Goal: Communication & Community: Answer question/provide support

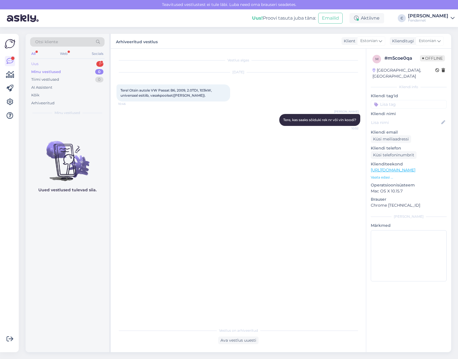
click at [78, 61] on div "Uus 1" at bounding box center [67, 64] width 74 height 8
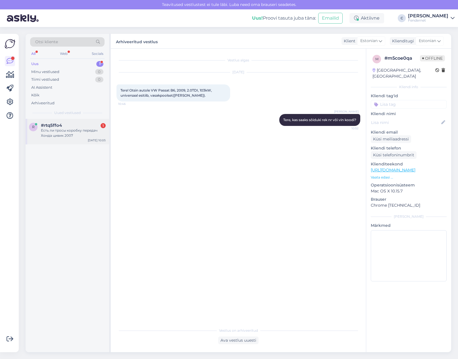
click at [73, 125] on div "#rtq5ffo4 1" at bounding box center [73, 125] width 65 height 5
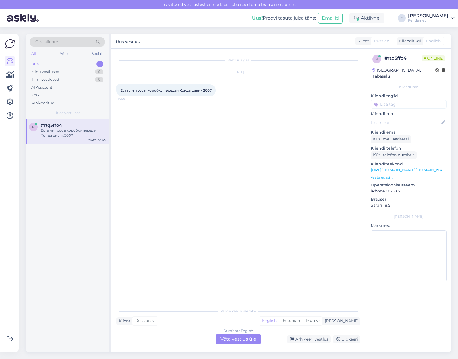
click at [227, 338] on div "Russian to English Võta vestlus üle" at bounding box center [238, 339] width 45 height 10
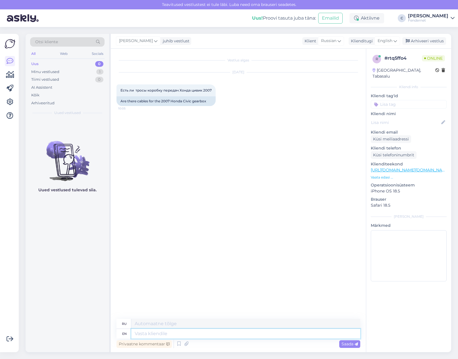
click at [235, 331] on textarea at bounding box center [245, 334] width 229 height 10
type textarea "Hi,"
type textarea "Привет,"
type textarea "Hi, cars"
type textarea "Привет, машины"
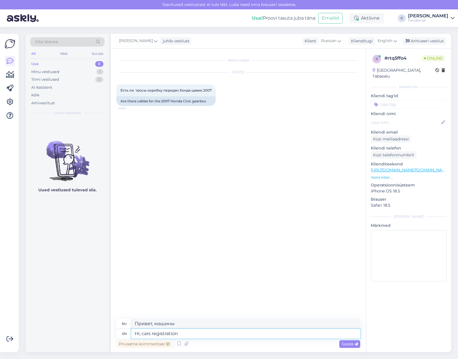
type textarea "Hi, cars registration n"
type textarea "Привет, регистрация автомобилей"
type textarea "Hi, cars registration number?"
type textarea "Привет, регистрационный номер автомобиля?"
type textarea "Hi, cars registration number?"
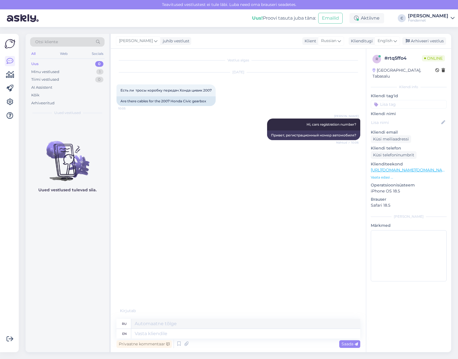
click at [207, 252] on div "Vestlus algas [DATE] Есть ли тросы коробку передач Хонда цивик 2007 10:05 Are t…" at bounding box center [241, 181] width 249 height 254
click at [130, 159] on span "429 BMP" at bounding box center [127, 158] width 15 height 4
copy div "429 BMP 10:06"
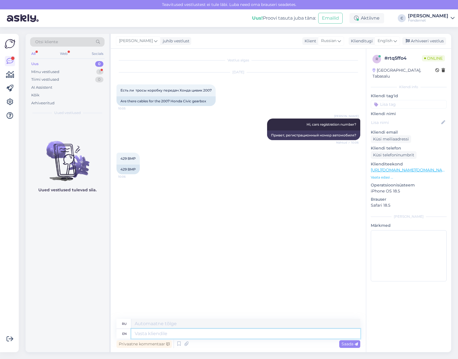
click at [225, 333] on textarea at bounding box center [245, 334] width 229 height 10
type textarea "Sorru"
type textarea "Сорру"
type textarea "Sorry, c"
type textarea "Извини,"
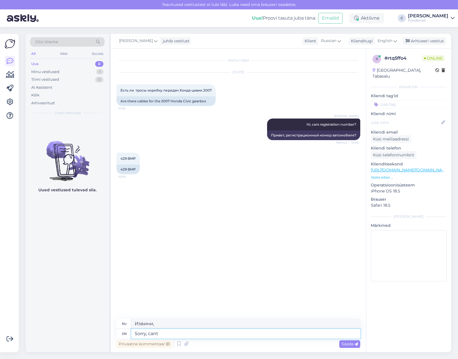
type textarea "Sorry, cant h"
type textarea "Извините, не могу"
type textarea "Sorry, cant helüp"
type textarea "Извините, не могу помочь."
type textarea "Sorry, cant help with that par"
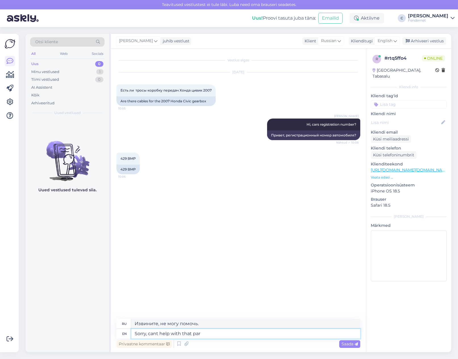
type textarea "Извините, не могу с этим помочь."
type textarea "Sorry, cant help with that part."
type textarea "Извините, с этой частью помочь не могу."
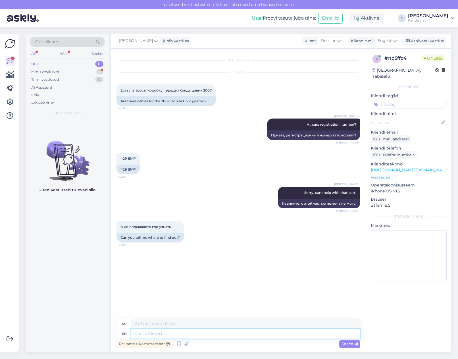
click at [182, 329] on textarea at bounding box center [245, 334] width 229 height 10
type textarea "easiest"
type textarea "самый простой"
type textarea "easiest wau"
type textarea "самый простой способ"
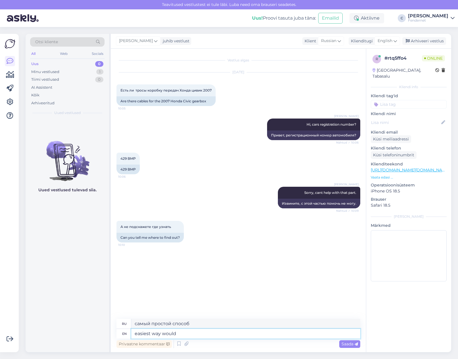
type textarea "easiest way would b"
type textarea "Самый простой способ -"
type textarea "easiest way would be t"
type textarea "Самый простой способ был бы"
type textarea "easiest way would be to a"
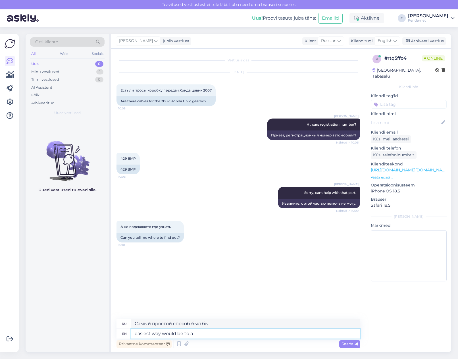
type textarea "Самый простой способ — это"
type textarea "easiest way would be to ask t"
type textarea "Самый простой способ — спросить"
type textarea "easiest way would be to ask the dealership fo"
type textarea "Самый простой способ — обратиться к дилеру."
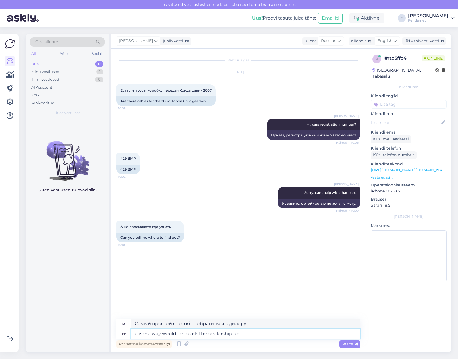
type textarea "easiest way would be to ask the dealership for"
type textarea "Самый простой способ — обратиться к дилеру"
type textarea "easiest way would be to ask the dealership for the p"
type textarea "Самый простой способ — обратиться к дилеру за"
type textarea "easiest way would be to ask the dealership for the part"
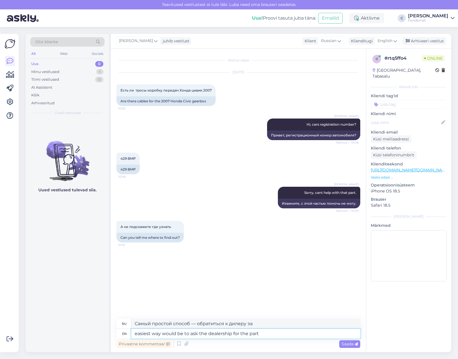
type textarea "Самый простой способ — обратиться к дилеру за деталью."
type textarea "easiest way would be to ask the dealership for the part code"
type textarea "Самый простой способ — спросить у дилера код детали."
click at [291, 334] on textarea "easiest way would be to ask the dealership for the part code" at bounding box center [245, 334] width 229 height 10
type textarea "easiest way would be to ask the dealership for the part code (catwees fo"
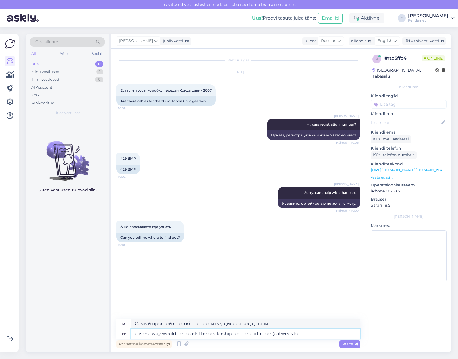
type textarea "Самый простой способ — спросить у дилера код детали (catwees"
type textarea "easiest way would be to ask the dealership for the part code (catwees for e"
type textarea "Самый простой способ — спросить у дилера код детали (catwees для"
type textarea "easiest way would be to ask the dealership for the part code (catwees for examp…"
type textarea "Самый простой способ — спросить у дилера код детали (например, Catwees)"
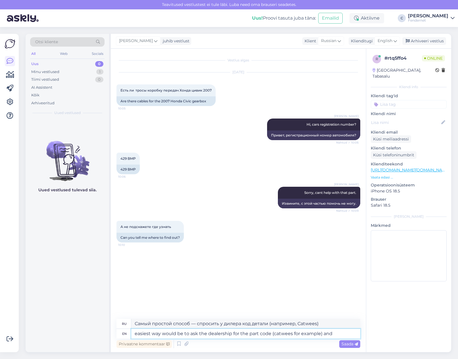
type textarea "easiest way would be to ask the dealership for the part code (catwees for examp…"
type textarea "Самый простой способ — спросить у дилера код детали (например, Catwees) и"
type textarea "easiest way would be to ask the dealership for the part code (catwees for examp…"
type textarea "Самый простой способ — спросить у дилера код детали (например, Catwees), а затем"
type textarea "easiest way would be to ask the dealership for the part code (catwees for examp…"
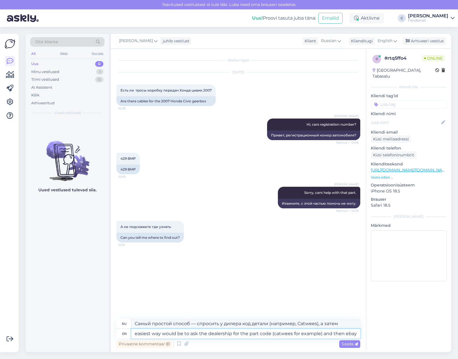
type textarea "Самый простой способ — спросить у дилера код детали (например, Catwees), а зате…"
type textarea "easiest way would be to ask the dealership for the part code (catwees for examp…"
type textarea "Самый простой способ — спросить у дилера код детали (например, Catwees), а затем"
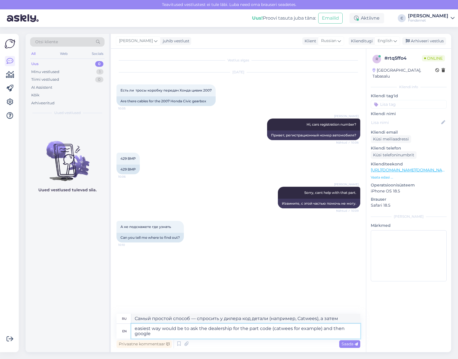
type textarea "easiest way would be to ask the dealership for the part code (catwees for examp…"
type textarea "Самый простой способ — спросить у дилера код детали (например, Catwees), а зате…"
type textarea "easiest way would be to ask the dealership for the part code (catwees for examp…"
type textarea "Самый простой способ — спросить у дилера код детали (например, Catwees), а зате…"
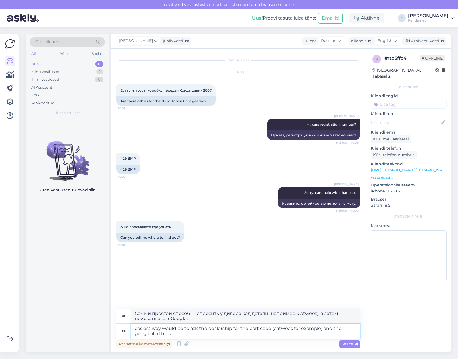
type textarea "easiest way would be to ask the dealership for the part code (catwees for examp…"
type textarea "Самый простой способ — спросить у дилера код детали (например, Catwees), а зате…"
type textarea "easiest way would be to ask the dealership for the part code (catwees for examp…"
type textarea "Самый простой способ — спросить у дилера код детали (например, Catwees), а зате…"
type textarea "easiest way would be to ask the dealership for the part code (catwees for examp…"
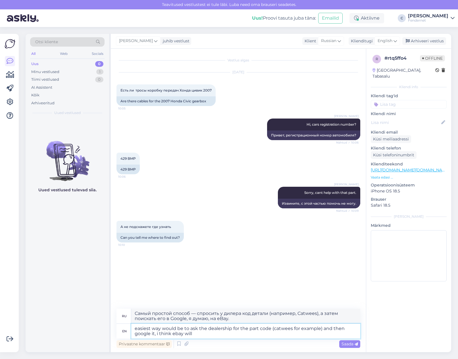
type textarea "Самый простой способ — спросить у дилера код детали (например, Catwees), а зате…"
type textarea "easiest way would be to ask the dealership for the part code (catwees for examp…"
type textarea "Самый простой способ — спросить у дилера код детали (например, Catwees), а зате…"
type textarea "easiest way would be to ask the dealership for the part code (catwees for examp…"
type textarea "Самый простой способ — спросить у дилера код детали (например, Catwees), а зате…"
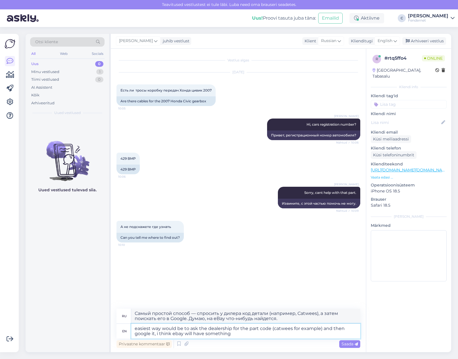
click at [247, 337] on textarea "easiest way would be to ask the dealership for the part code (catwees for examp…" at bounding box center [245, 331] width 229 height 15
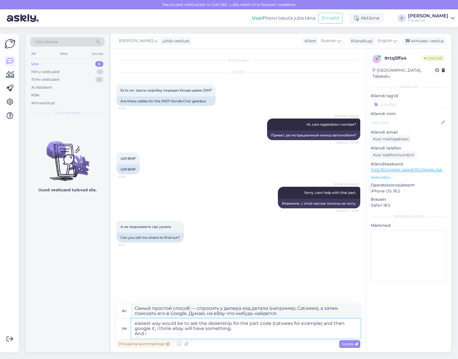
type textarea "easiest way would be to ask the dealership for the part code (catwees for examp…"
type textarea "Самый простой способ — спросить у дилера код детали (например, Catwees), а зате…"
type textarea "easiest way would be to ask the dealership for the part code (catwees for examp…"
type textarea "Самый простой способ — спросить у дилера код детали (например, Catwees), а зате…"
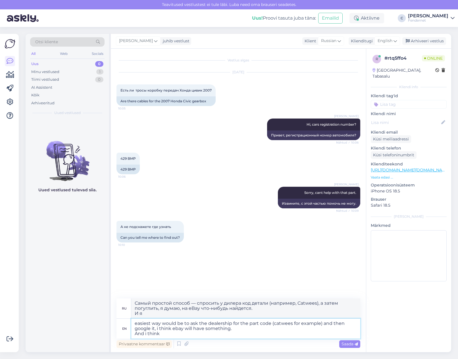
type textarea "easiest way would be to ask the dealership for the part code (catwees for examp…"
type textarea "Самый простой способ — спросить у дилера код детали (например, Catwees), а зате…"
type textarea "easiest way would be to ask the dealership for the part code (catwees for examp…"
type textarea "Самый простой способ — спросить у дилера код детали (например, Catwees), а зате…"
type textarea "easiest way would be to ask the dealership for the part code (catwees for examp…"
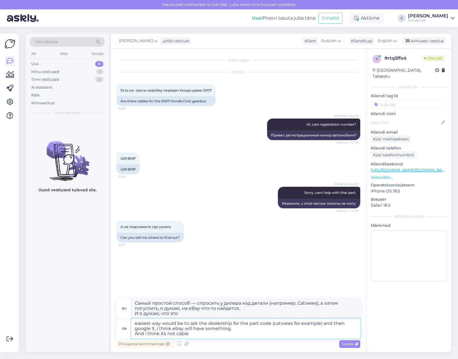
type textarea "Самый простой способ — спросить у дилера код детали (например, Catwees), а зате…"
type textarea "easiest way would be to ask the dealership for the part code (catwees for examp…"
type textarea "Самый простой способ — спросить у дилера код детали (например, Catwees), а зате…"
type textarea "easiest way would be to ask the dealership for the part code (catwees for examp…"
type textarea "Самый простой способ — спросить у дилера код детали (например, Catwees), а зате…"
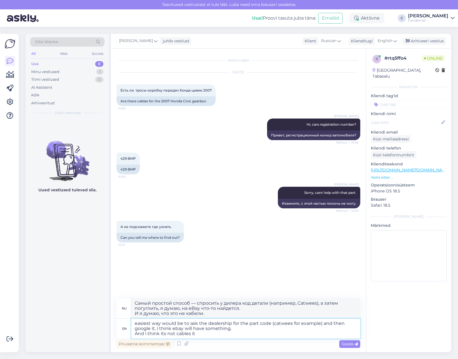
type textarea "easiest way would be to ask the dealership for the part code (catwees for examp…"
type textarea "Самый простой способ — спросить у дилера код детали (например, Catwees), а зате…"
type textarea "easiest way would be to ask the dealership for the part code (catwees for examp…"
type textarea "Самый простой способ — спросить у дилера код детали (например, Catwees), а зате…"
type textarea "easiest way would be to ask the dealership for the part code (catwees for examp…"
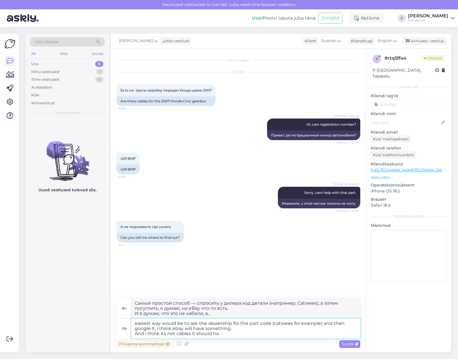
type textarea "Самый простой способ — спросить у дилера код детали (например, Catwees), а зате…"
type textarea "easiest way would be to ask the dealership for the part code (catwees for examp…"
type textarea "Самый простой способ — спросить у дилера код детали (например, Catwees), а зате…"
type textarea "easiest way would be to ask the dealership for the part code (catwees for examp…"
type textarea "Самый простой способ — спросить у дилера код детали (например, Catwees), а зате…"
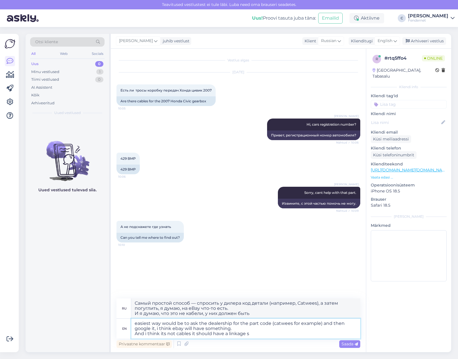
type textarea "easiest way would be to ask the dealership for the part code (catwees for examp…"
type textarea "Самый простой способ — спросить у дилера код детали (например, Catwees), а зате…"
type textarea "easiest way would be to ask the dealership for the part code (catwees for examp…"
type textarea "Самый простой способ — спросить у дилера код детали (например, Catwees), а зате…"
type textarea "easiest way would be to ask the dealership for the part code (catwees for examp…"
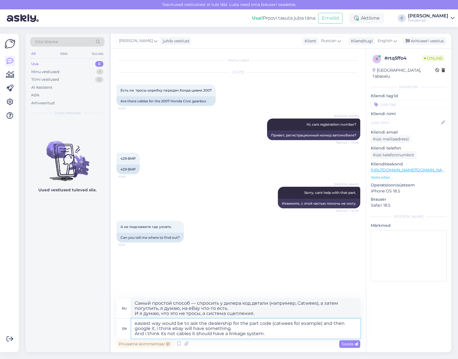
type textarea "Самый простой способ — спросить у дилера код детали (например, catwees), а зате…"
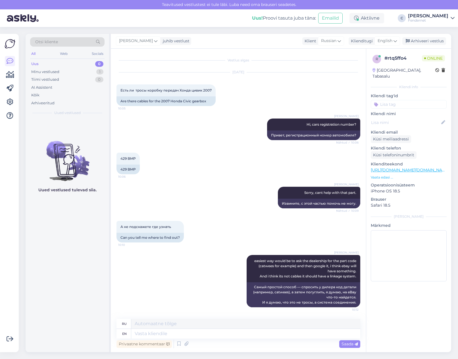
click at [219, 338] on div "Privaatne kommentaar Saada" at bounding box center [239, 343] width 244 height 11
click at [222, 333] on textarea at bounding box center [245, 334] width 229 height 10
click at [98, 306] on div "Uued vestlused tulevad siia." at bounding box center [68, 235] width 84 height 233
click at [421, 39] on div "Arhiveeri vestlus" at bounding box center [424, 41] width 44 height 8
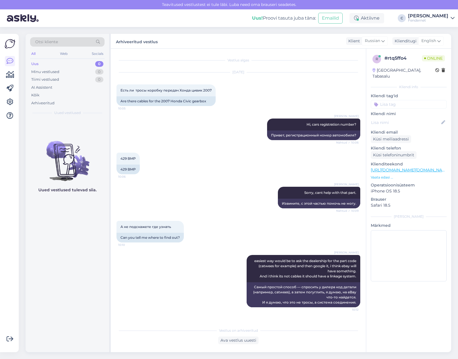
click at [201, 323] on div "Vestlus algas [DATE] Есть ли тросы коробку передач Хонда цивик 2007 10:05 Are t…" at bounding box center [238, 201] width 255 height 304
drag, startPoint x: 51, startPoint y: 331, endPoint x: 55, endPoint y: 331, distance: 3.7
click at [51, 331] on div "Uued vestlused tulevad siia." at bounding box center [68, 235] width 84 height 233
click at [86, 287] on div "Uued vestlused tulevad siia." at bounding box center [68, 235] width 84 height 233
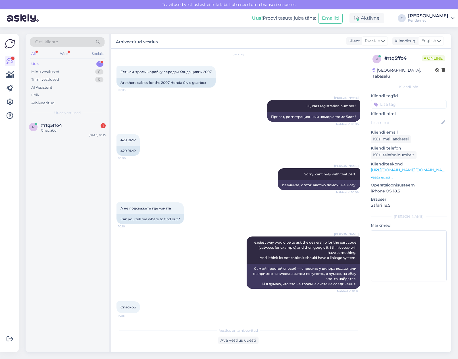
click at [233, 308] on div "[DEMOGRAPHIC_DATA] 10:15" at bounding box center [239, 307] width 244 height 24
click at [236, 340] on div "Ava vestlus uuesti" at bounding box center [238, 340] width 40 height 8
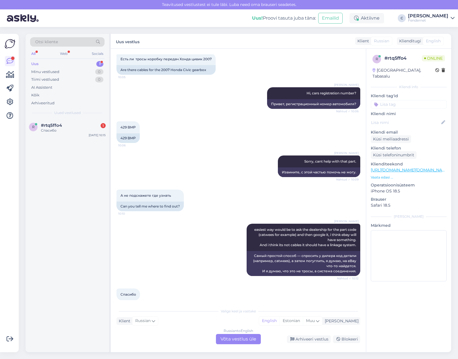
scroll to position [38, 0]
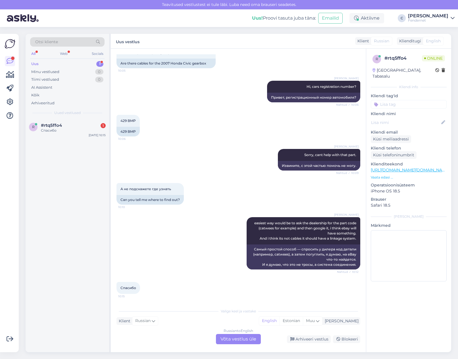
click at [230, 335] on div "Russian to English Võta vestlus üle" at bounding box center [238, 339] width 45 height 10
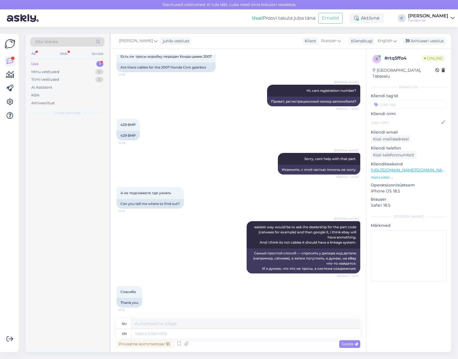
scroll to position [34, 0]
click at [228, 333] on textarea at bounding box center [245, 334] width 229 height 10
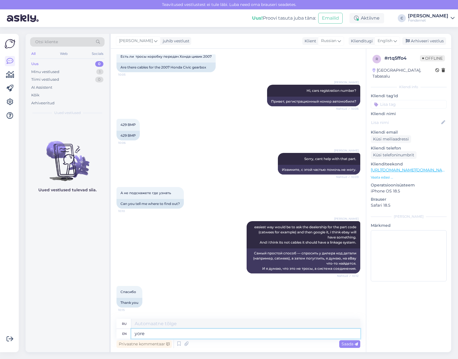
type textarea "yore"
type textarea "было"
type textarea "y"
type textarea "your"
type textarea "твой"
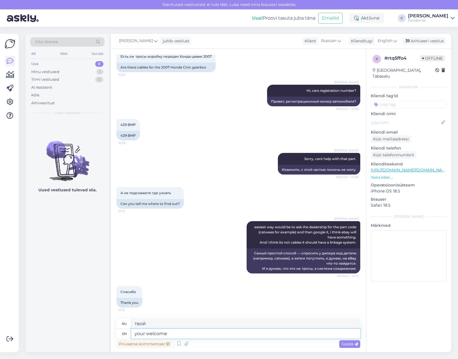
type textarea "your welcome"
type textarea "добро пожаловать"
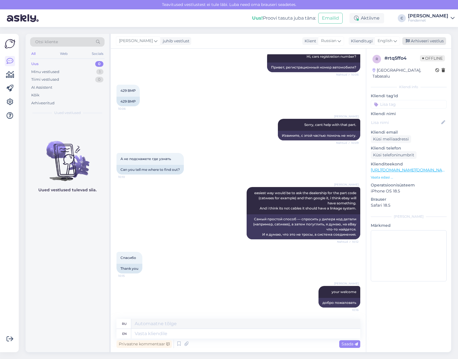
click at [423, 40] on div "Arhiveeri vestlus" at bounding box center [424, 41] width 44 height 8
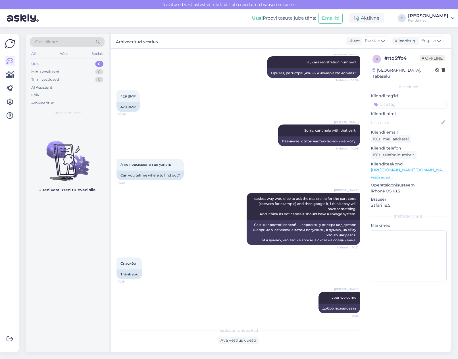
click at [198, 192] on div "[PERSON_NAME] way would be to ask the dealership for the part code (catwees for…" at bounding box center [239, 218] width 244 height 65
click at [223, 18] on div "Uus! Proovi tasuta [PERSON_NAME]: Emailid Aktiivne C [PERSON_NAME]" at bounding box center [229, 18] width 458 height 18
click at [17, 167] on div "Võimalused Veendu, et Askly loob sulle väärtust. Sulge Ühenda FB ja IG sõnumid …" at bounding box center [9, 193] width 19 height 318
